Goal: Navigation & Orientation: Find specific page/section

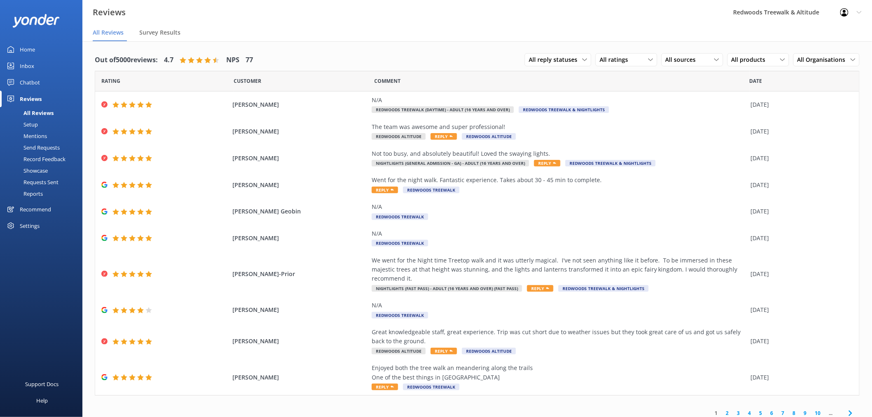
drag, startPoint x: 0, startPoint y: 0, endPoint x: 30, endPoint y: 62, distance: 69.3
click at [30, 62] on div "Inbox" at bounding box center [27, 66] width 14 height 16
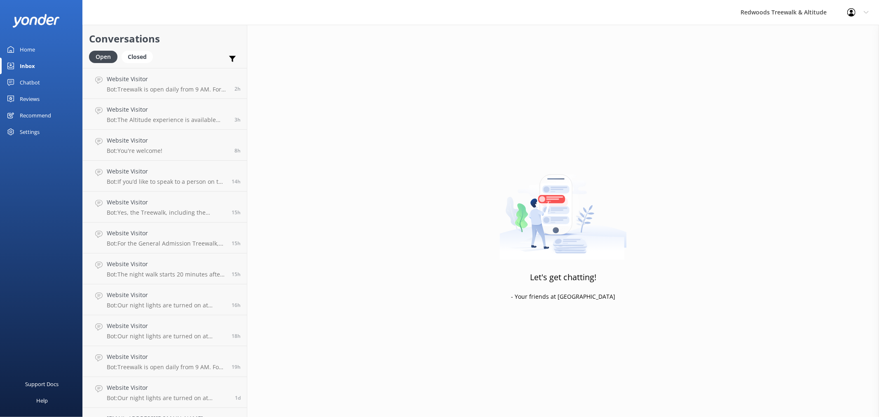
click at [35, 45] on link "Home" at bounding box center [41, 49] width 82 height 16
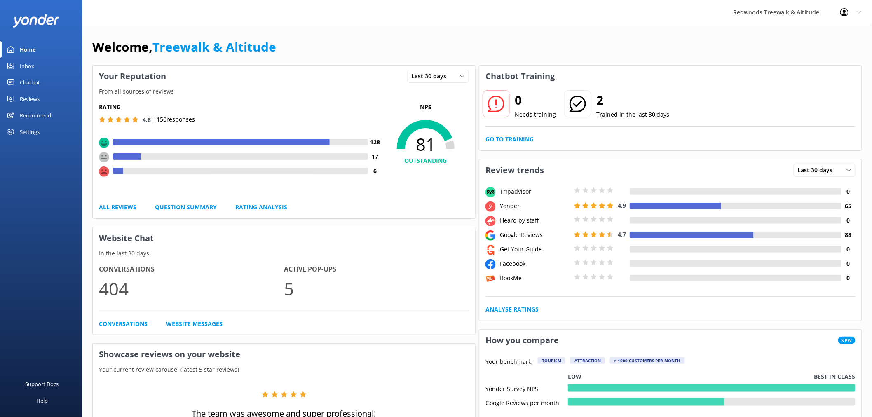
click at [39, 107] on div "Recommend" at bounding box center [35, 115] width 31 height 16
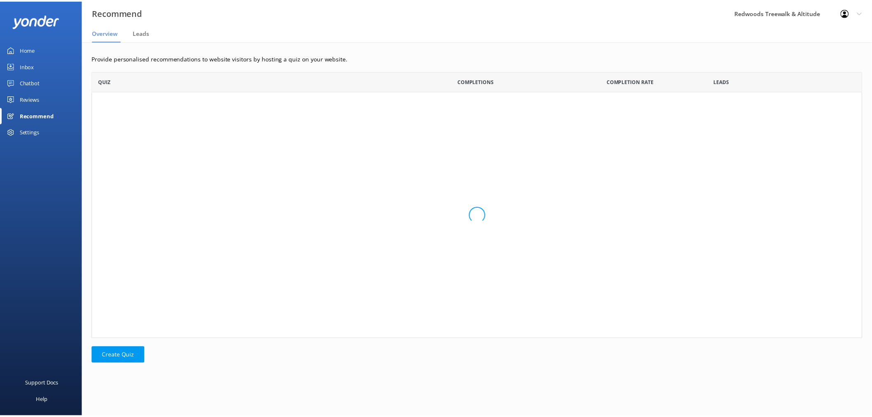
scroll to position [261, 770]
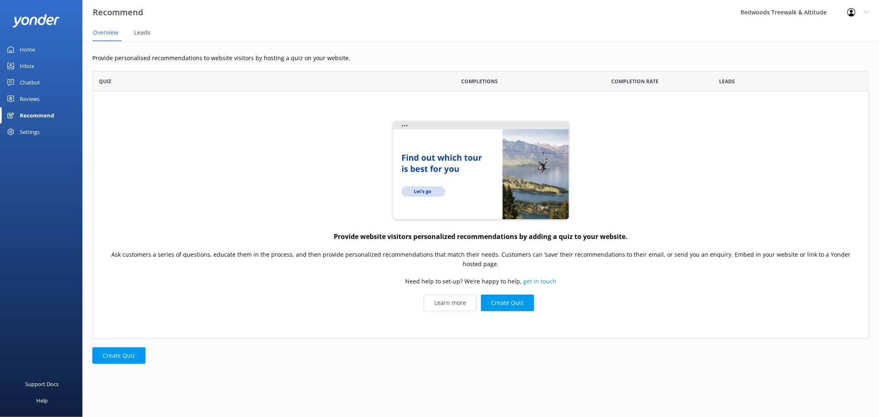
click at [30, 97] on div "Reviews" at bounding box center [30, 99] width 20 height 16
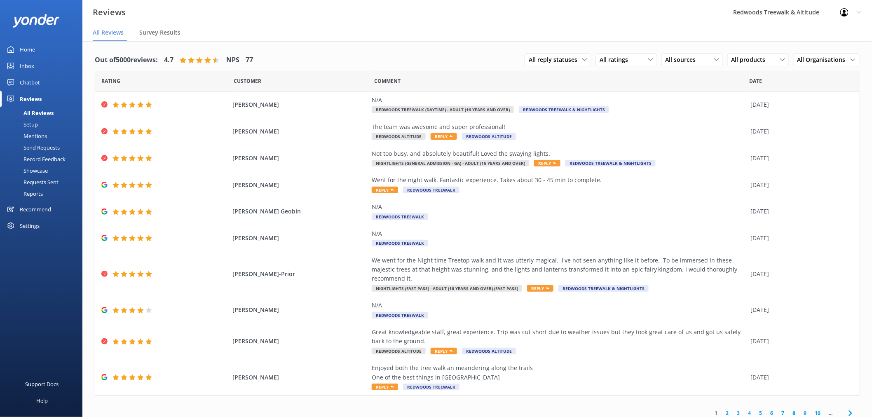
click at [32, 66] on div "Inbox" at bounding box center [27, 66] width 14 height 16
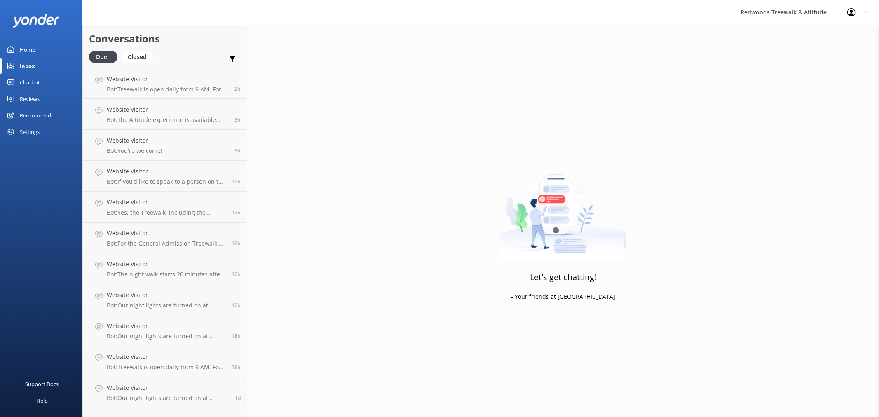
drag, startPoint x: 42, startPoint y: 96, endPoint x: 43, endPoint y: 81, distance: 14.4
click at [42, 96] on link "Reviews" at bounding box center [41, 99] width 82 height 16
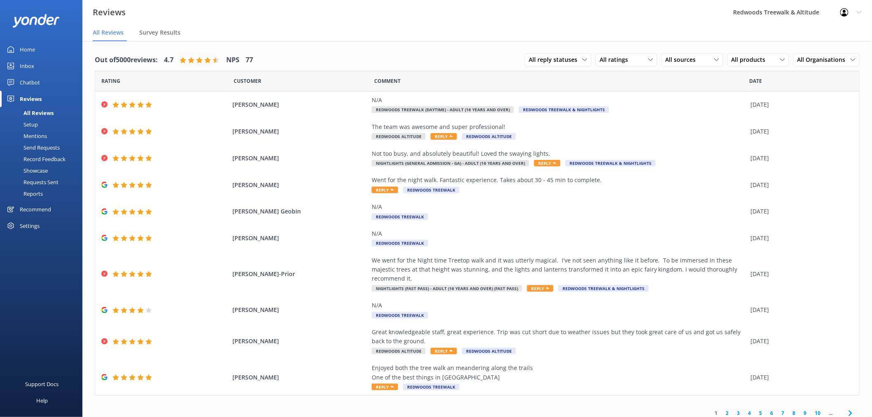
click at [44, 62] on link "Inbox" at bounding box center [41, 66] width 82 height 16
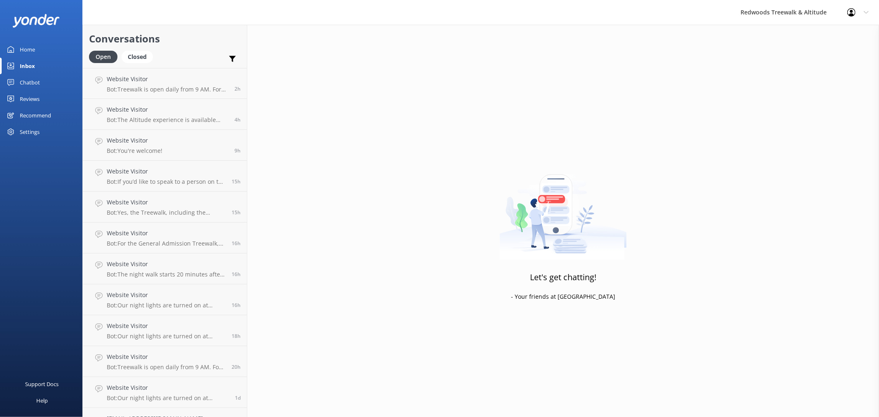
click at [54, 101] on link "Reviews" at bounding box center [41, 99] width 82 height 16
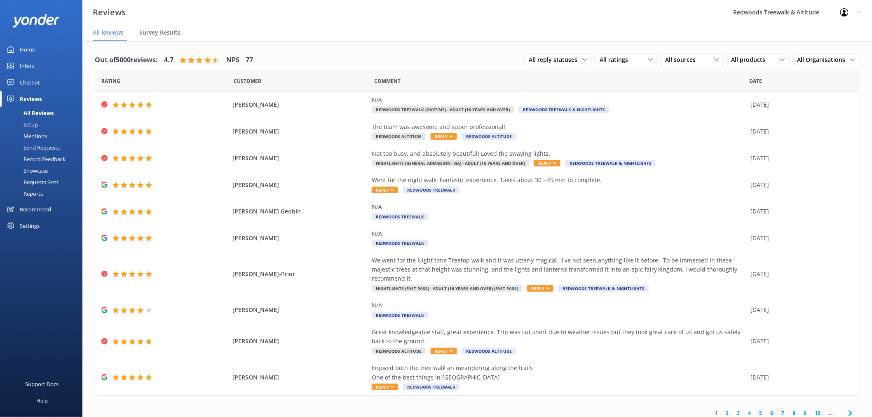
click at [49, 61] on link "Inbox" at bounding box center [41, 66] width 82 height 16
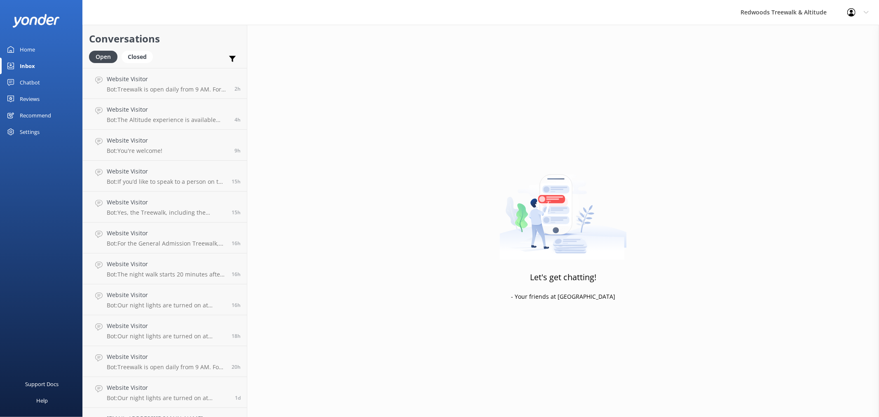
click at [50, 48] on link "Home" at bounding box center [41, 49] width 82 height 16
